Goal: Share content

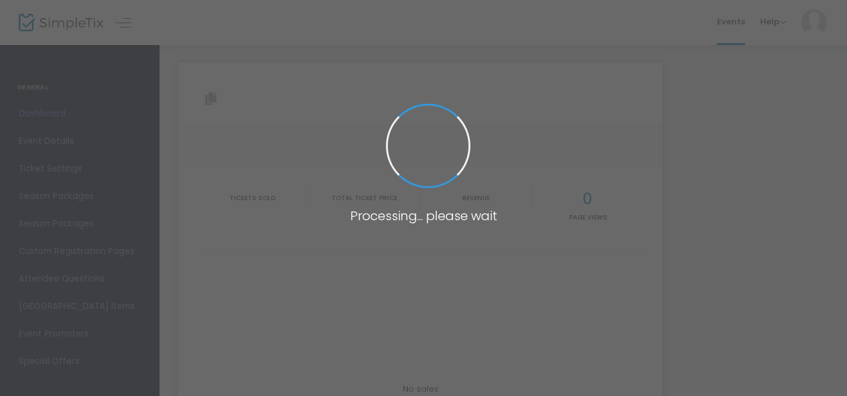
type input "[URL][DOMAIN_NAME]"
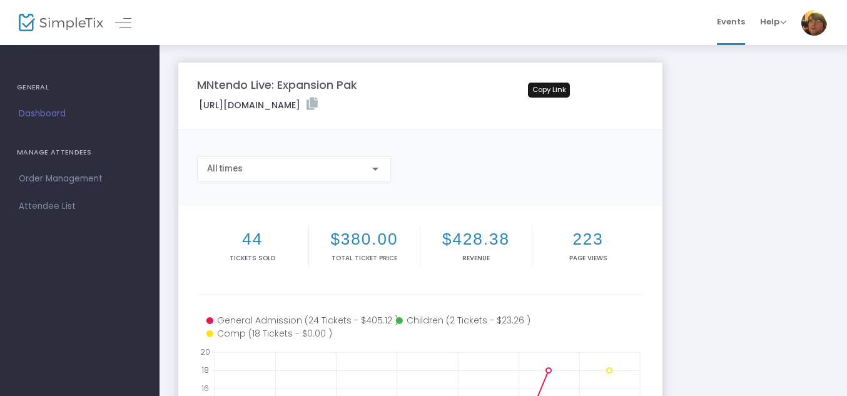
click at [318, 107] on icon at bounding box center [311, 104] width 11 height 13
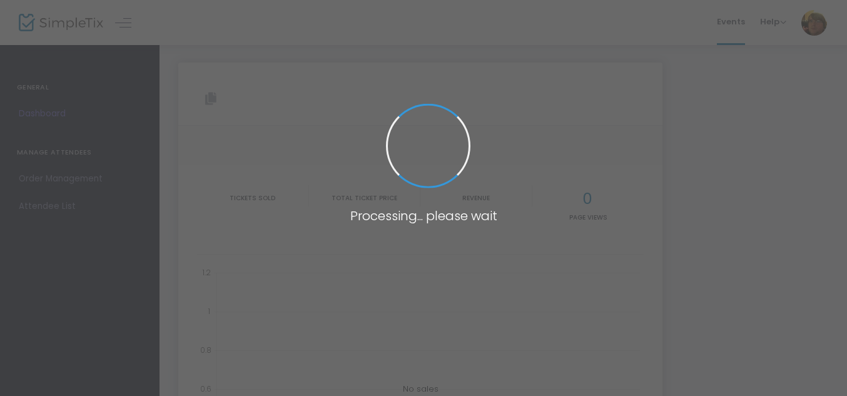
type input "[URL][DOMAIN_NAME]"
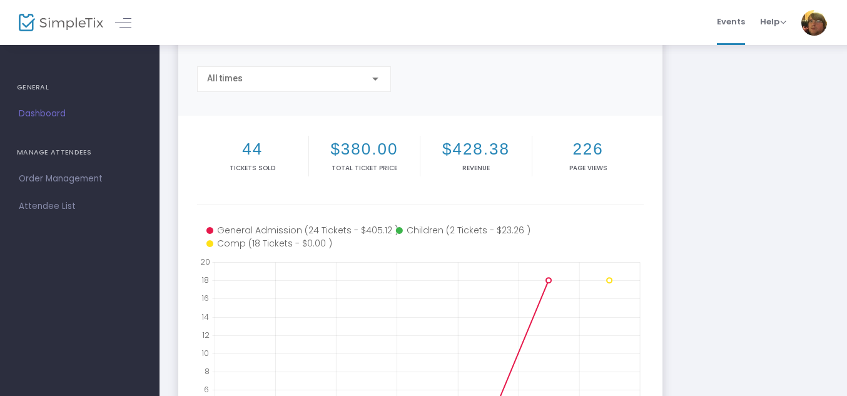
scroll to position [370, 0]
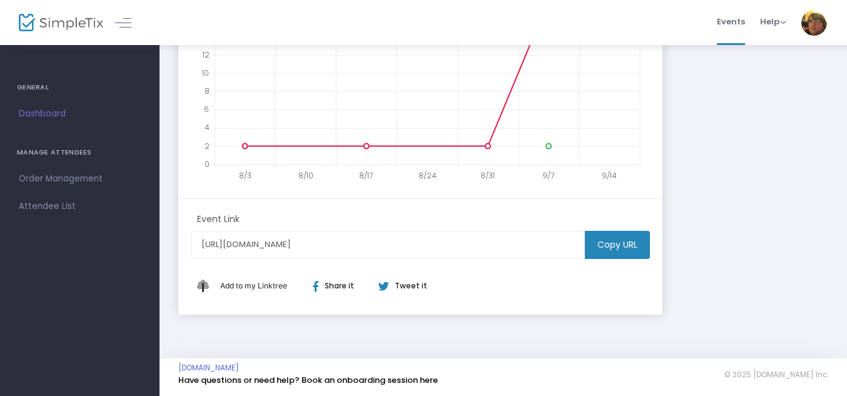
click at [622, 258] on m-button "Copy URL" at bounding box center [617, 245] width 65 height 28
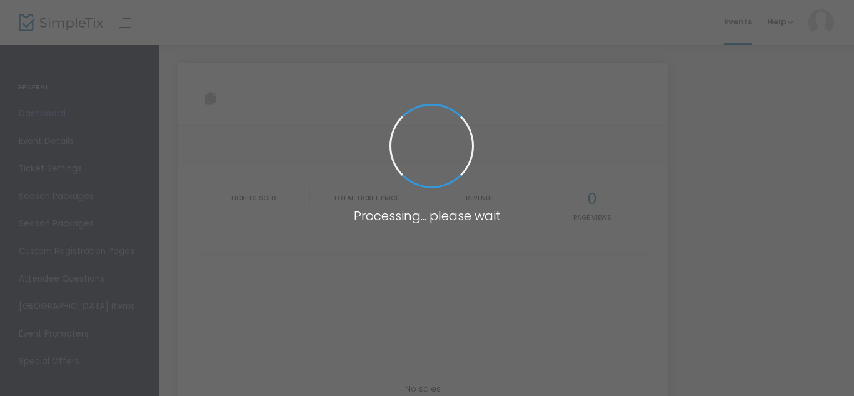
type input "[URL][DOMAIN_NAME]"
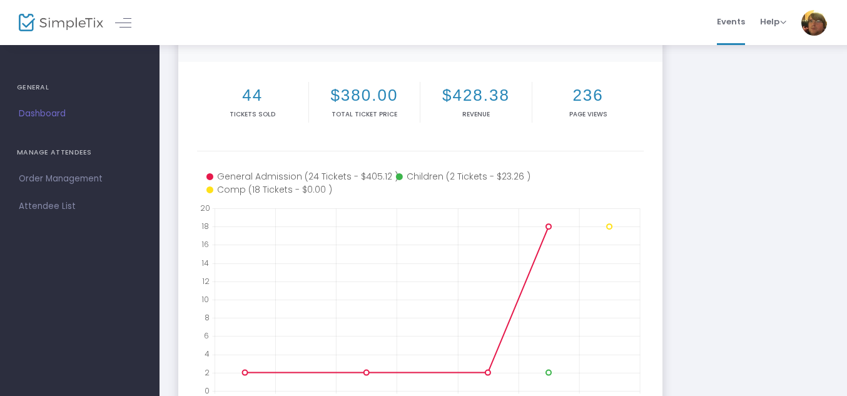
scroll to position [134, 0]
